Goal: Information Seeking & Learning: Find specific fact

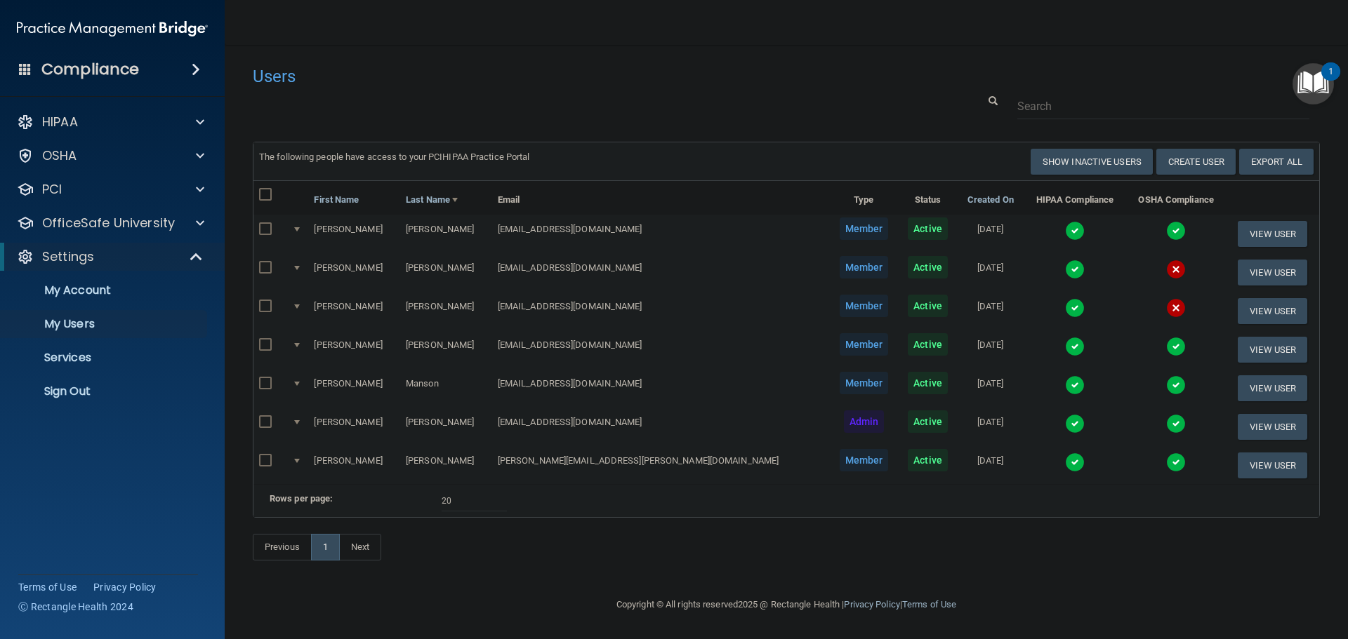
select select "20"
click at [93, 399] on link "Sign Out" at bounding box center [96, 392] width 221 height 28
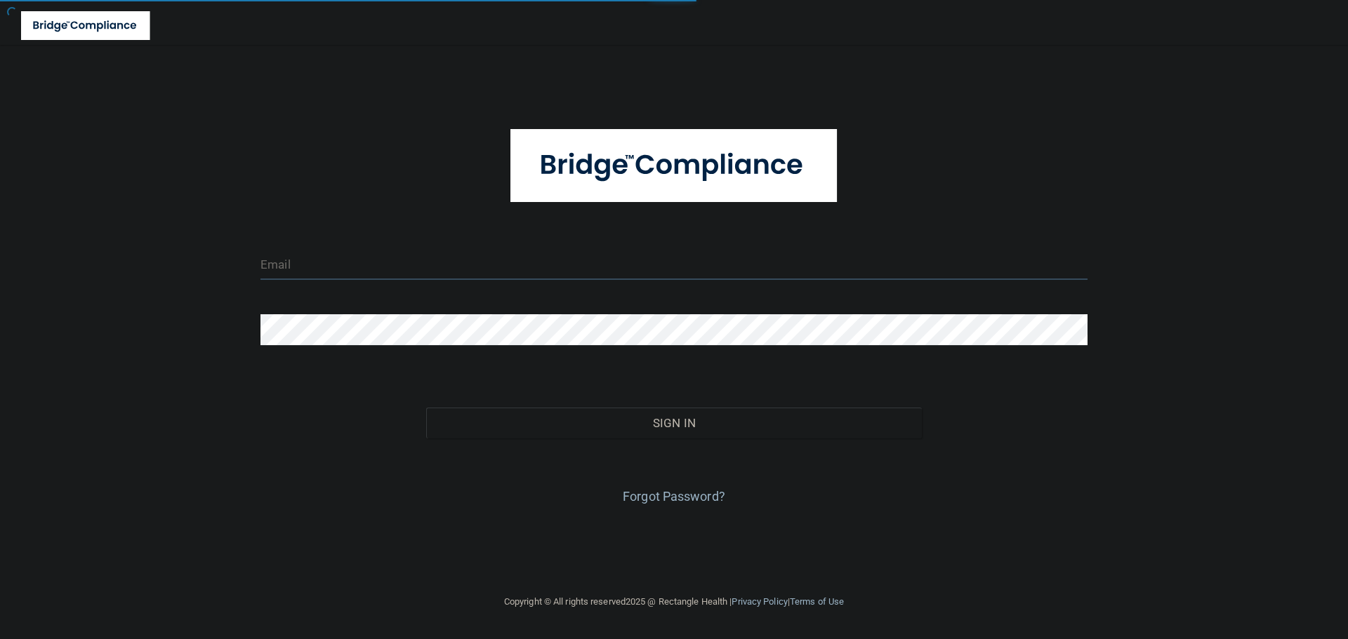
type input "cfletcher@rectanglehealth.com"
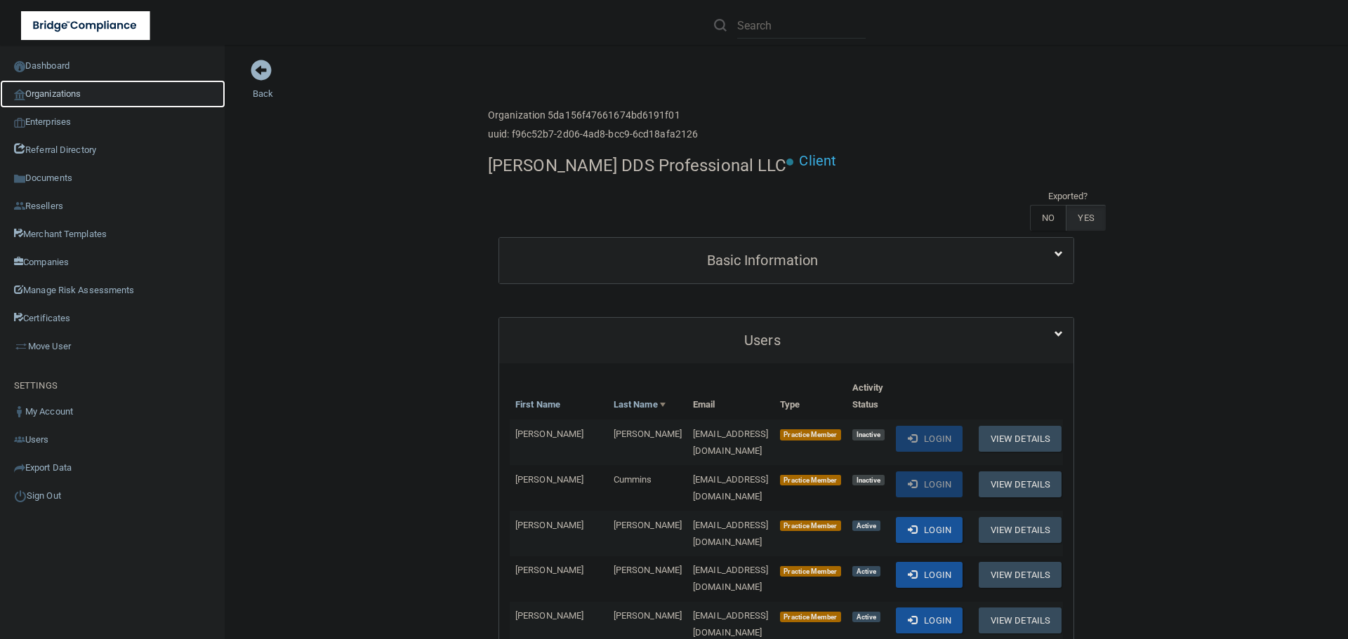
click at [100, 95] on link "Organizations" at bounding box center [112, 94] width 225 height 28
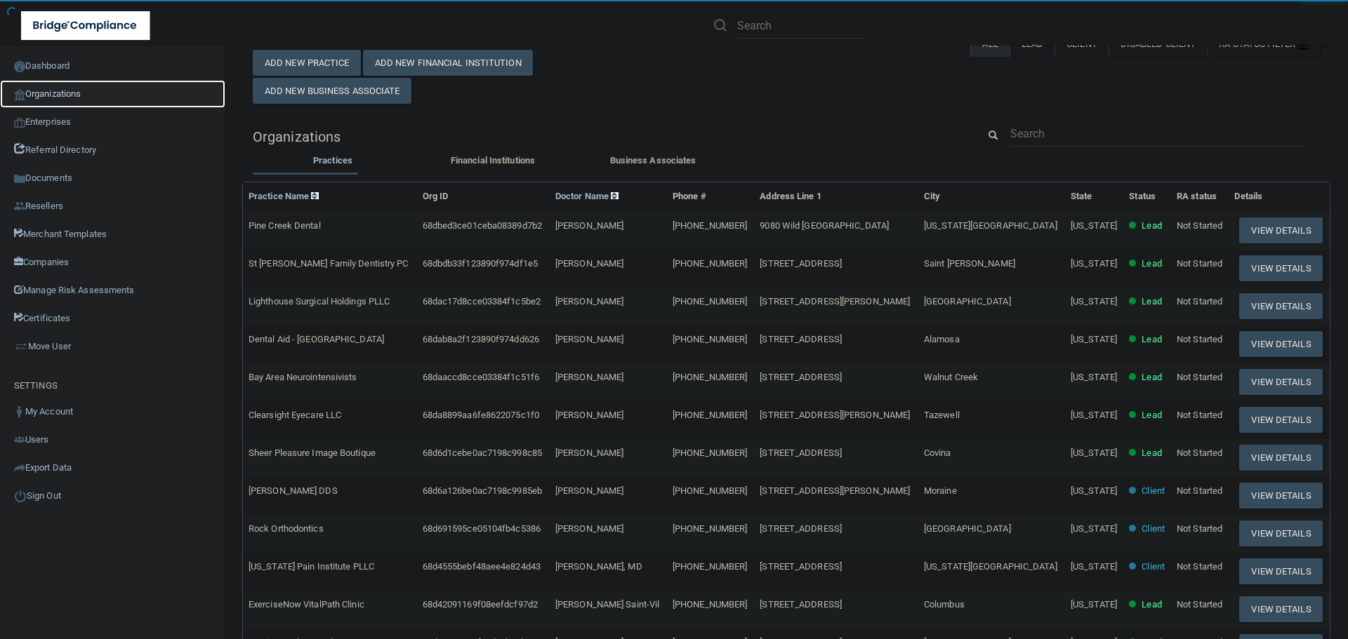
scroll to position [70, 0]
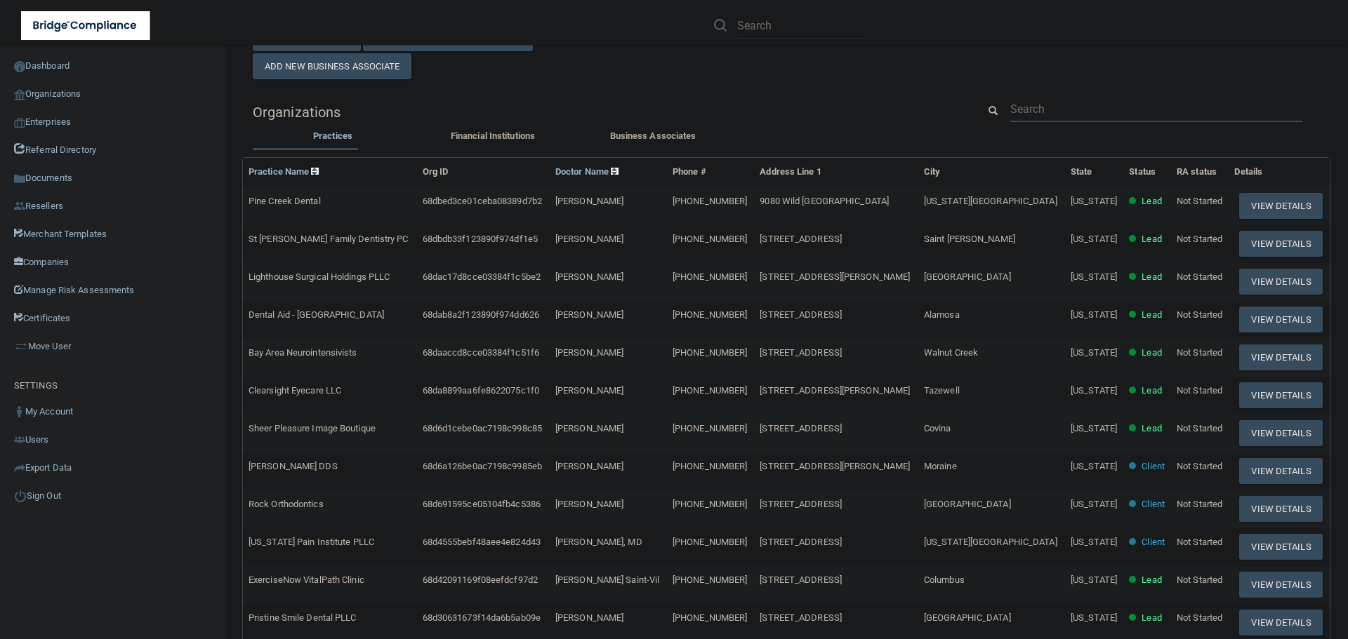
click at [1043, 104] on input "text" at bounding box center [1156, 109] width 292 height 26
paste input "[EMAIL_ADDRESS][DOMAIN_NAME]"
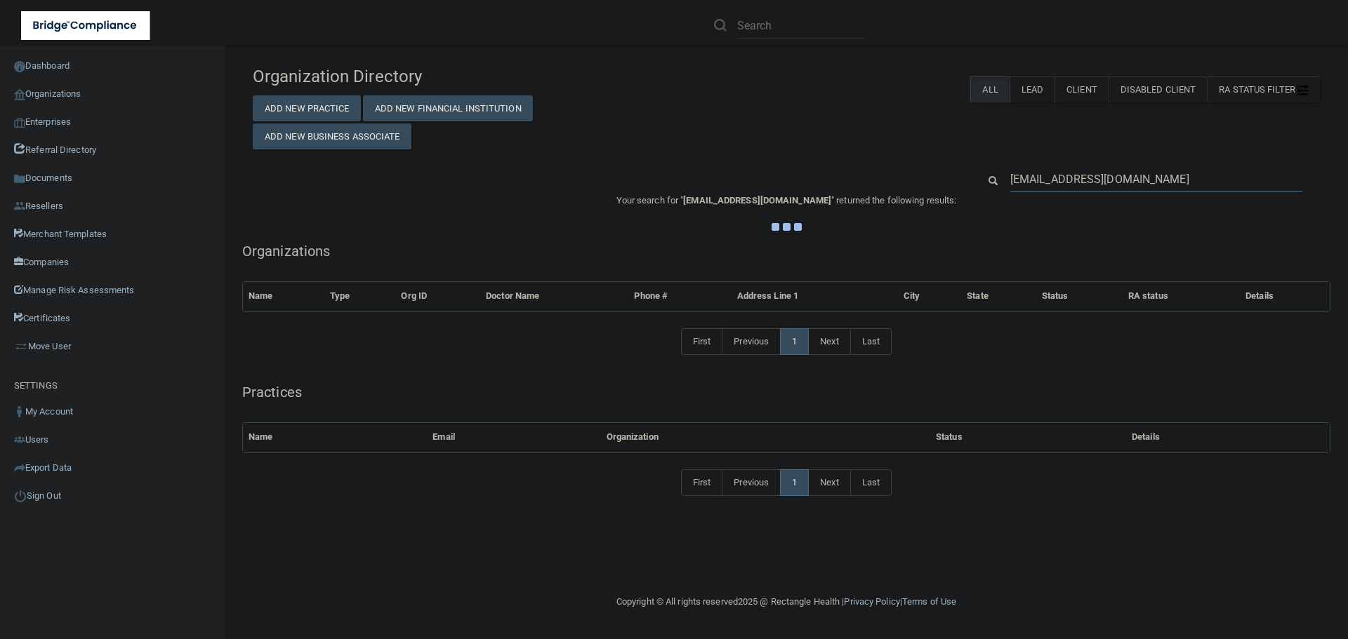
scroll to position [0, 0]
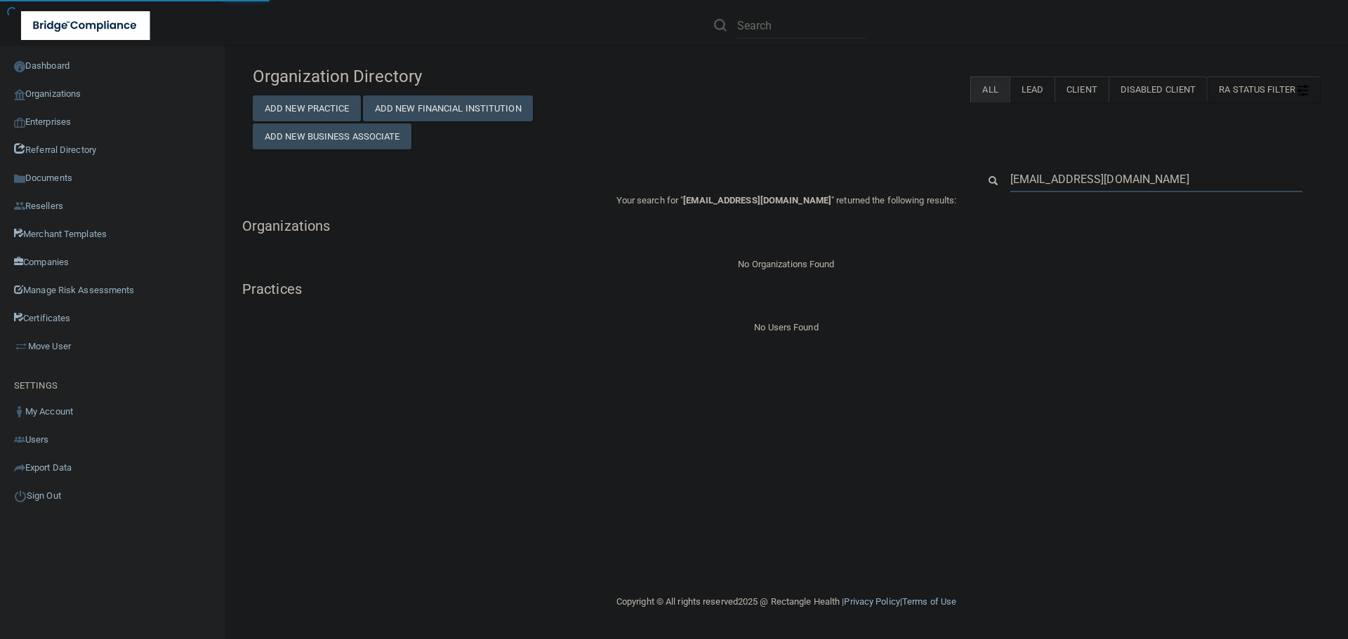
type input "[EMAIL_ADDRESS][DOMAIN_NAME]"
click at [1119, 182] on input "[EMAIL_ADDRESS][DOMAIN_NAME]" at bounding box center [1156, 179] width 292 height 26
click at [1065, 162] on div "Organization Directory Add New Practice Add New Financial Institution Add New B…" at bounding box center [786, 197] width 1067 height 277
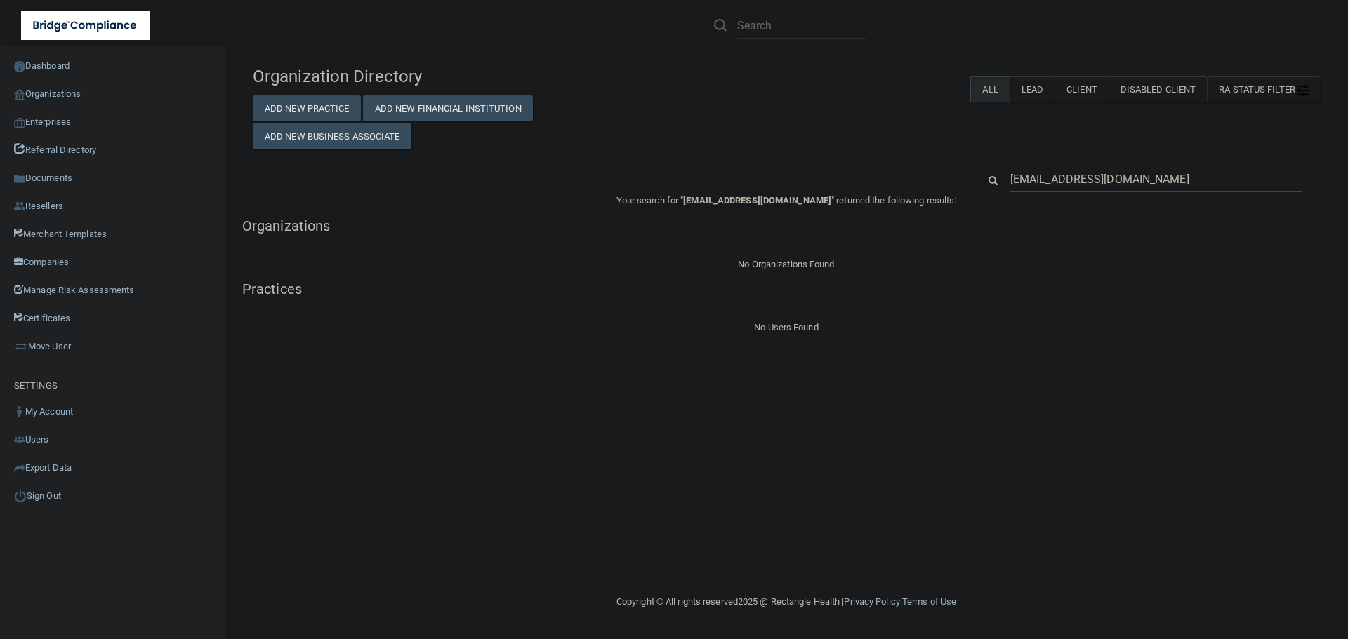
click at [1074, 177] on input "[EMAIL_ADDRESS][DOMAIN_NAME]" at bounding box center [1156, 179] width 292 height 26
paste input "907) 733-2273"
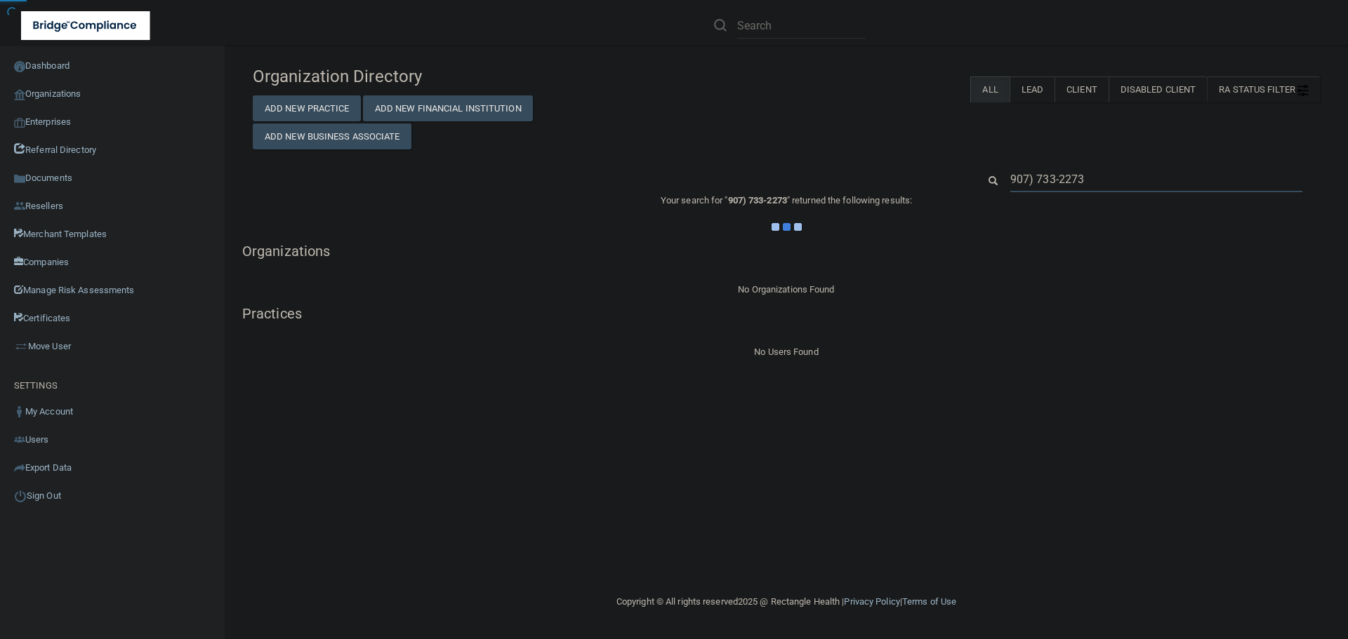
type input "907) 733-2273"
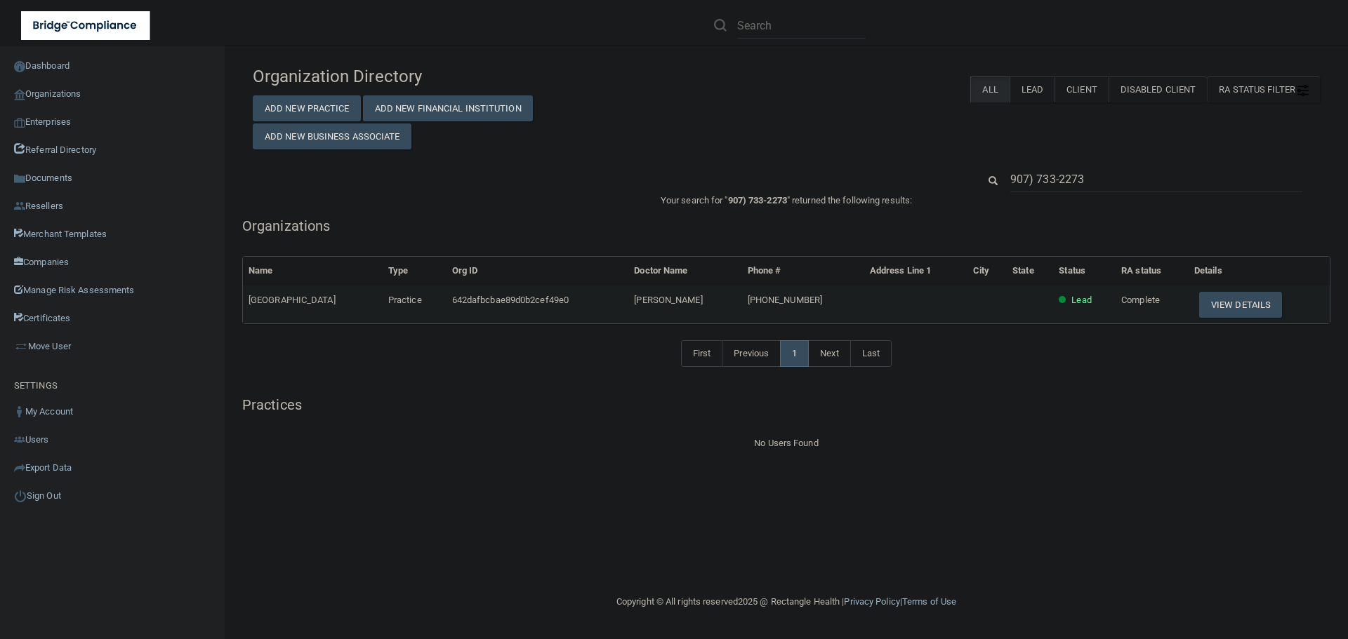
drag, startPoint x: 335, startPoint y: 303, endPoint x: 248, endPoint y: 310, distance: 88.0
click at [248, 310] on td "[GEOGRAPHIC_DATA]" at bounding box center [313, 305] width 140 height 38
copy span "Sunshine Community"
drag, startPoint x: 1140, startPoint y: 178, endPoint x: 952, endPoint y: 168, distance: 187.6
click at [952, 168] on div "907) 733-2273" at bounding box center [786, 179] width 1088 height 26
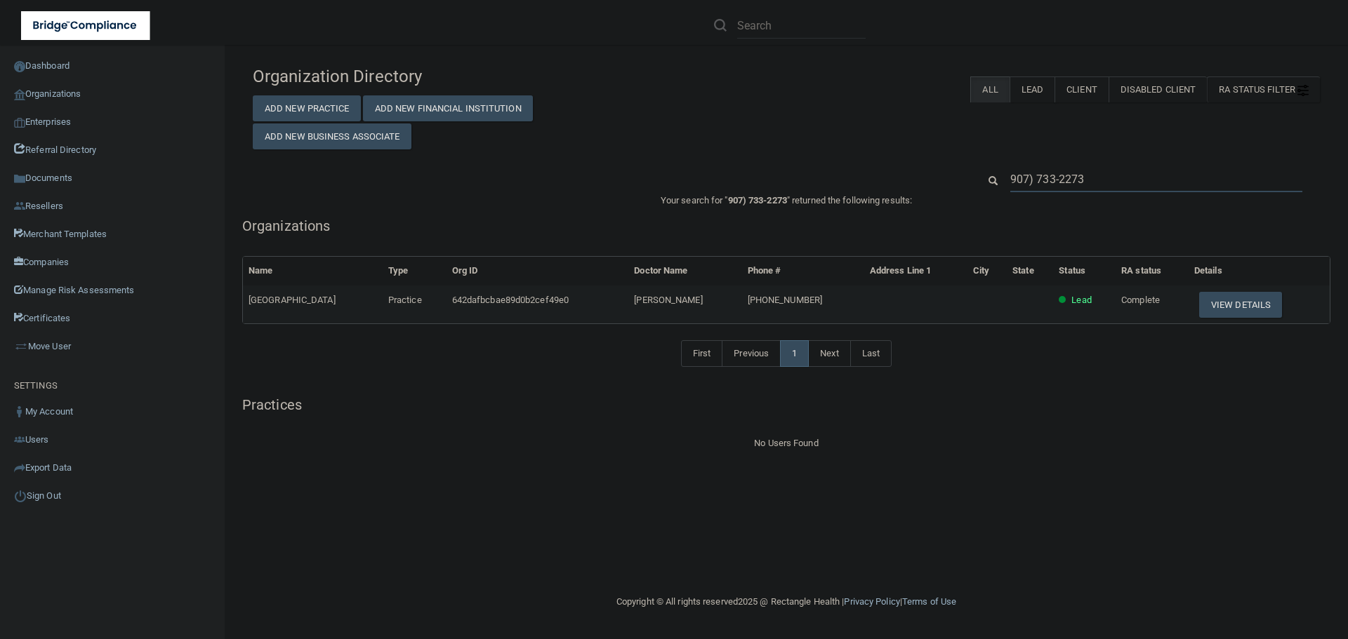
paste input "Sunshine Community"
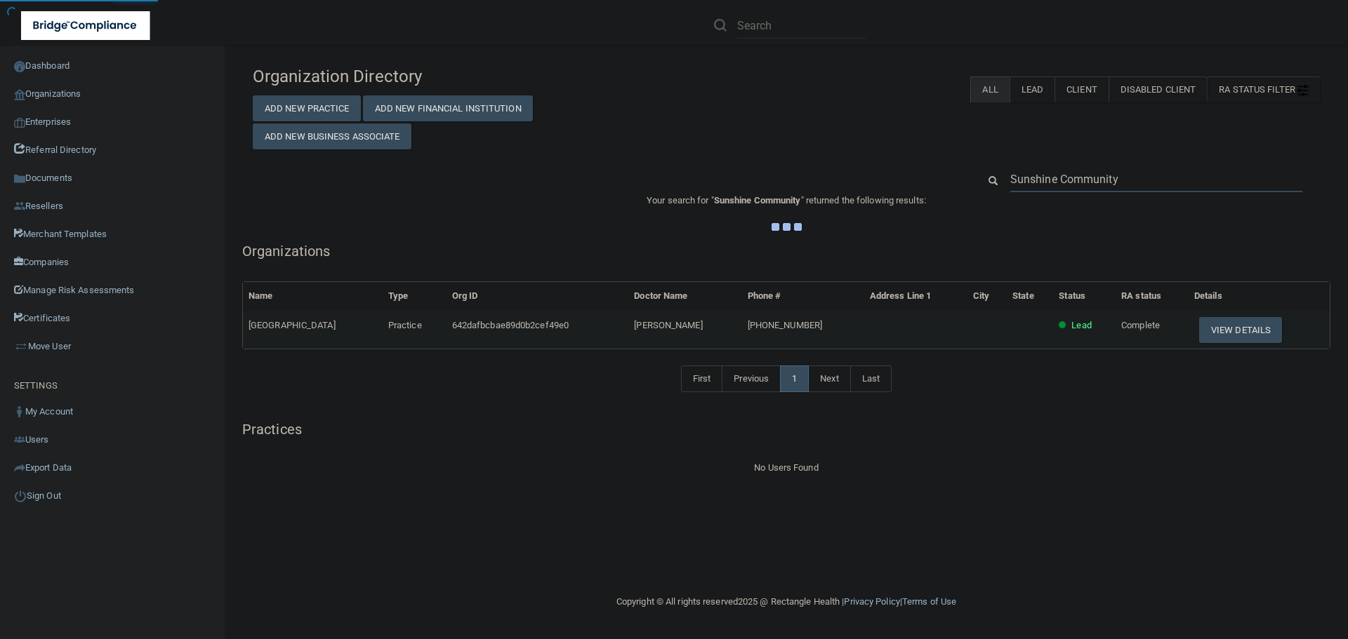
type input "Sunshine Community"
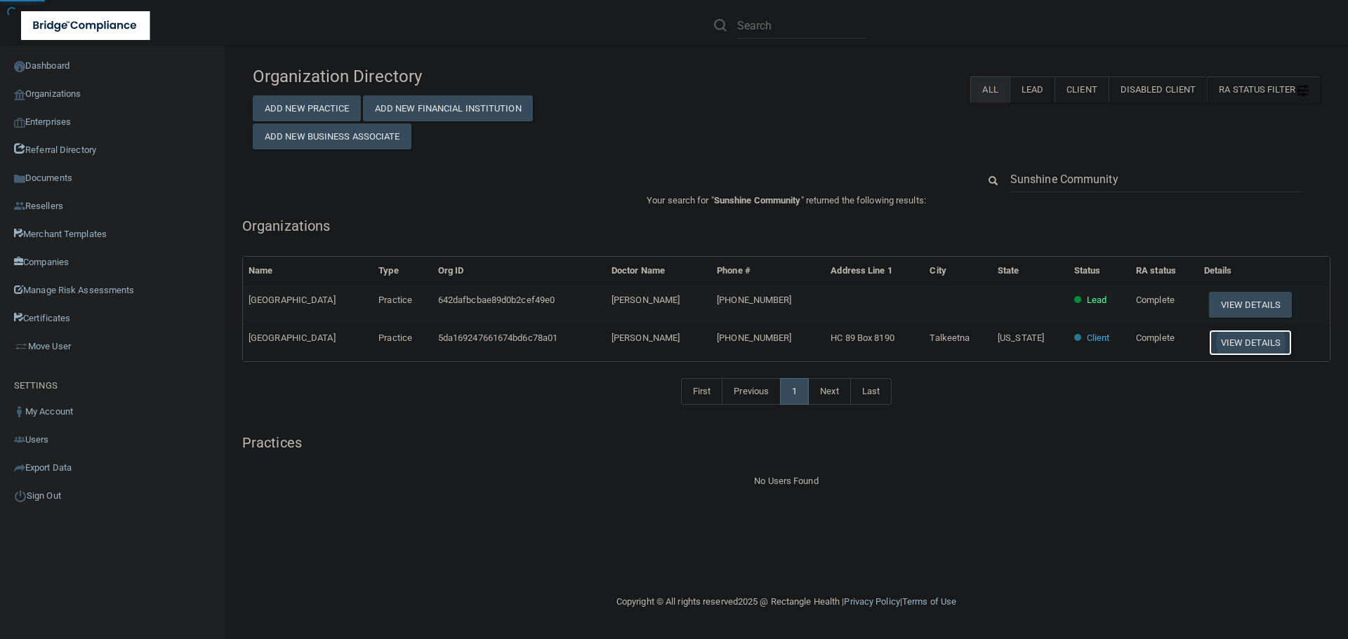
click at [1247, 343] on button "View Details" at bounding box center [1250, 343] width 83 height 26
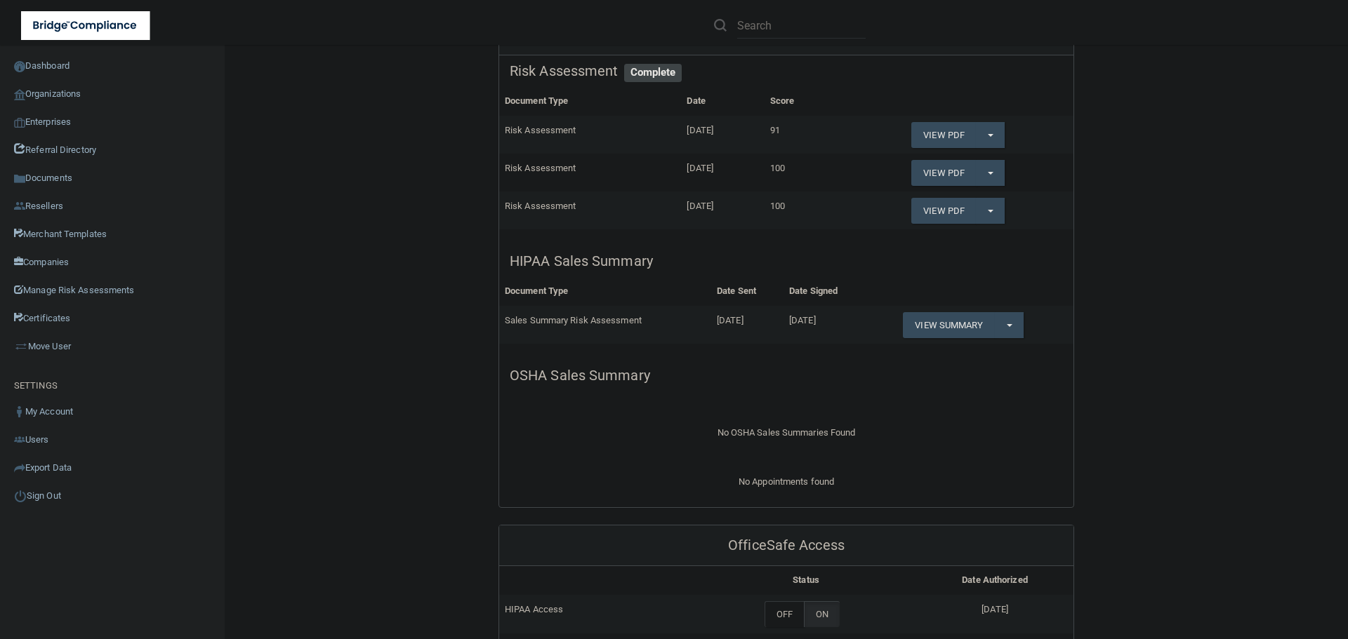
scroll to position [351, 0]
